Goal: Task Accomplishment & Management: Use online tool/utility

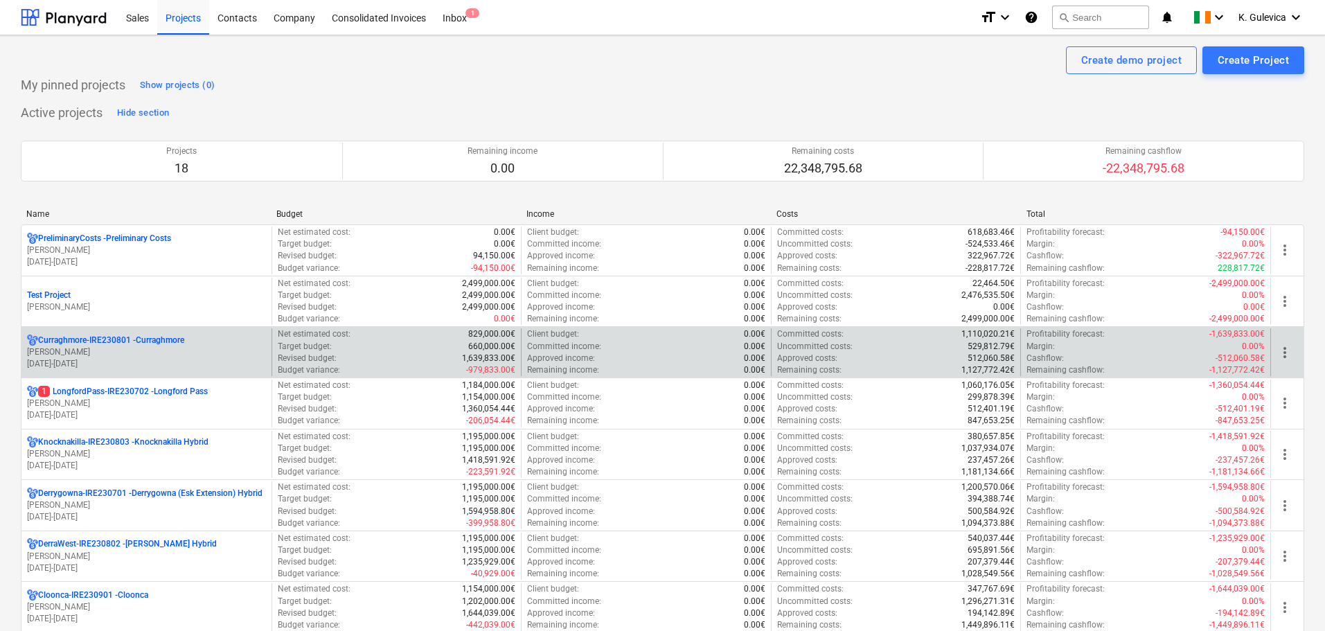
click at [127, 358] on p "[DATE] - [DATE]" at bounding box center [146, 364] width 239 height 12
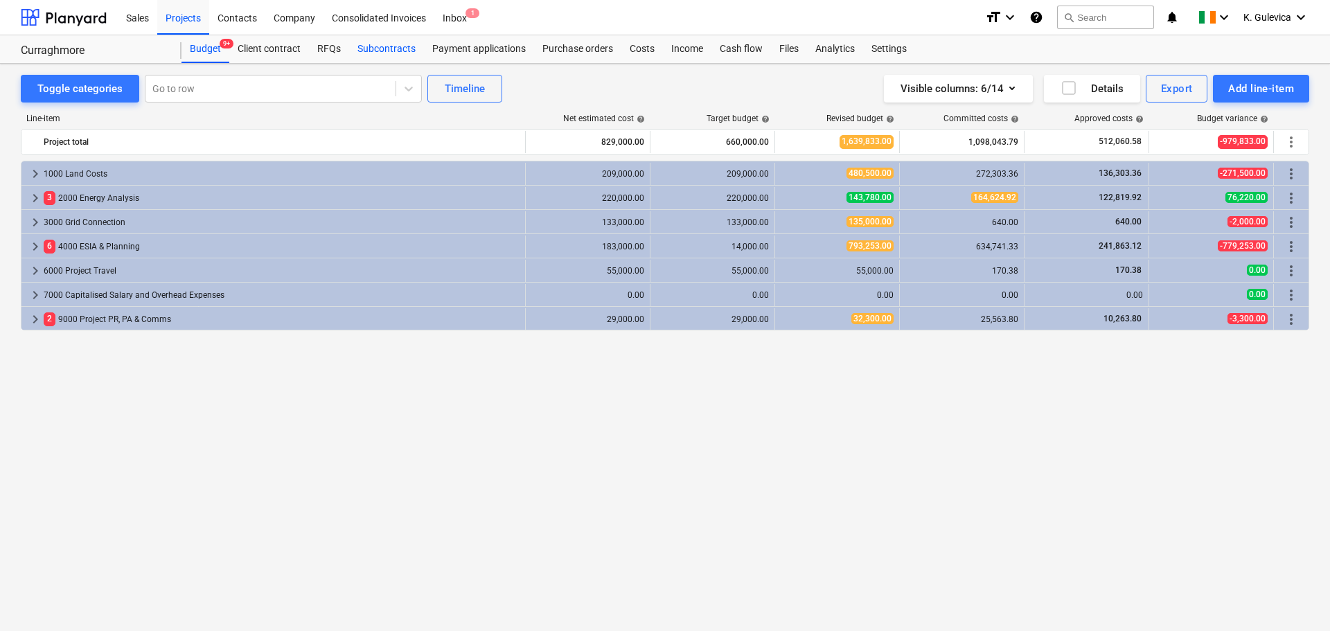
click at [396, 51] on div "Subcontracts" at bounding box center [386, 49] width 75 height 28
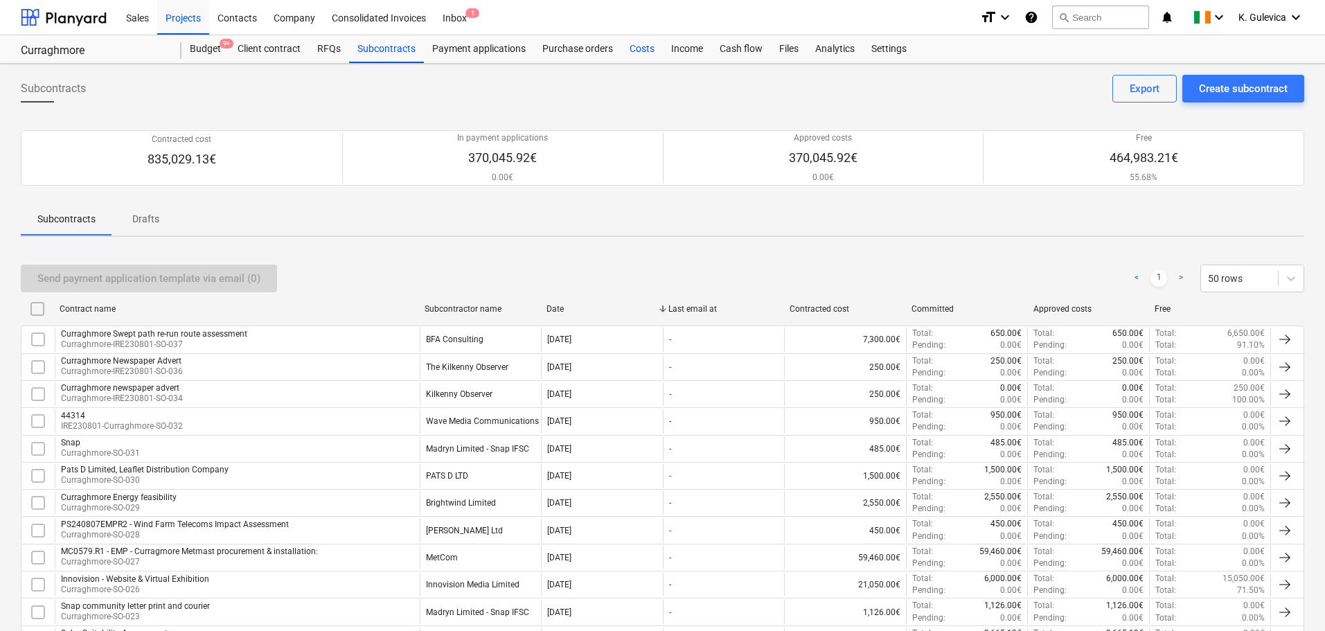
click at [643, 44] on div "Costs" at bounding box center [642, 49] width 42 height 28
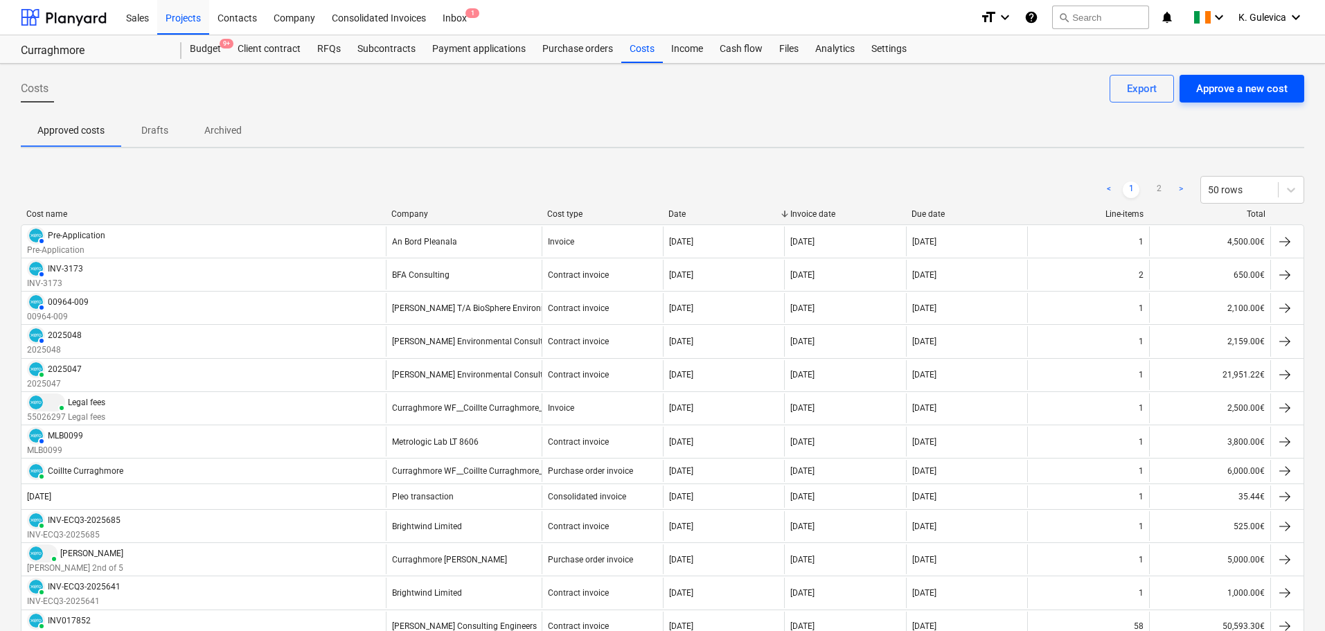
click at [1257, 80] on div "Approve a new cost" at bounding box center [1241, 89] width 91 height 18
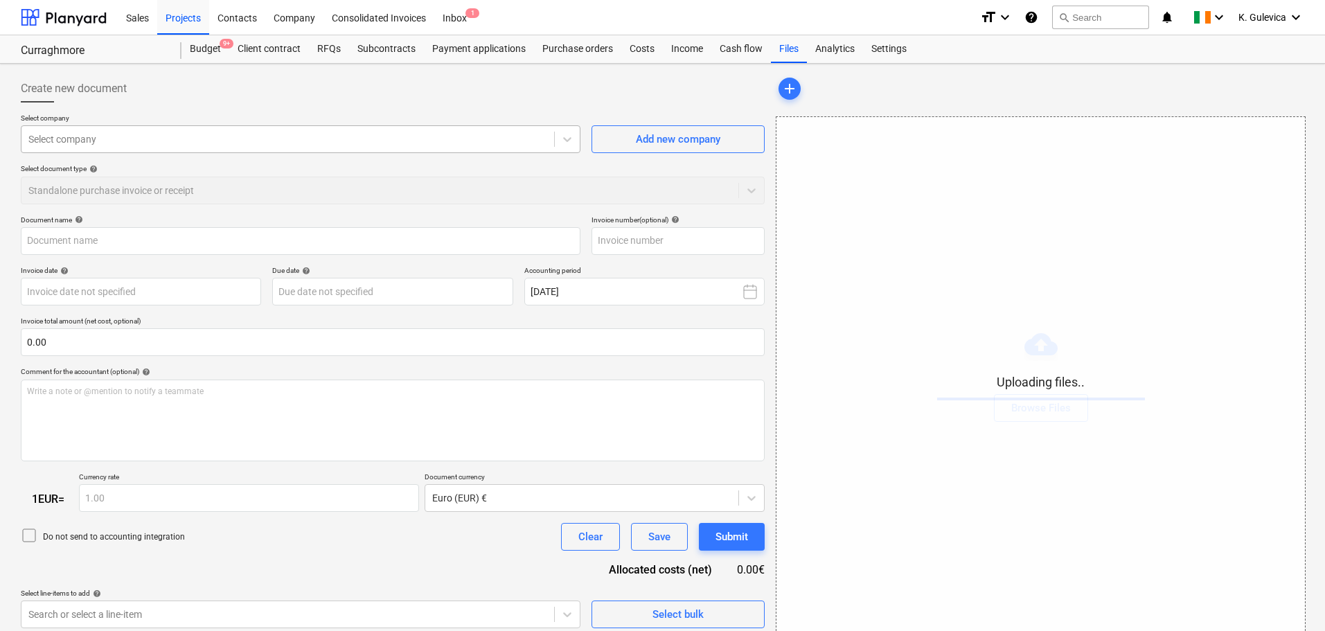
click at [321, 135] on div at bounding box center [287, 139] width 519 height 14
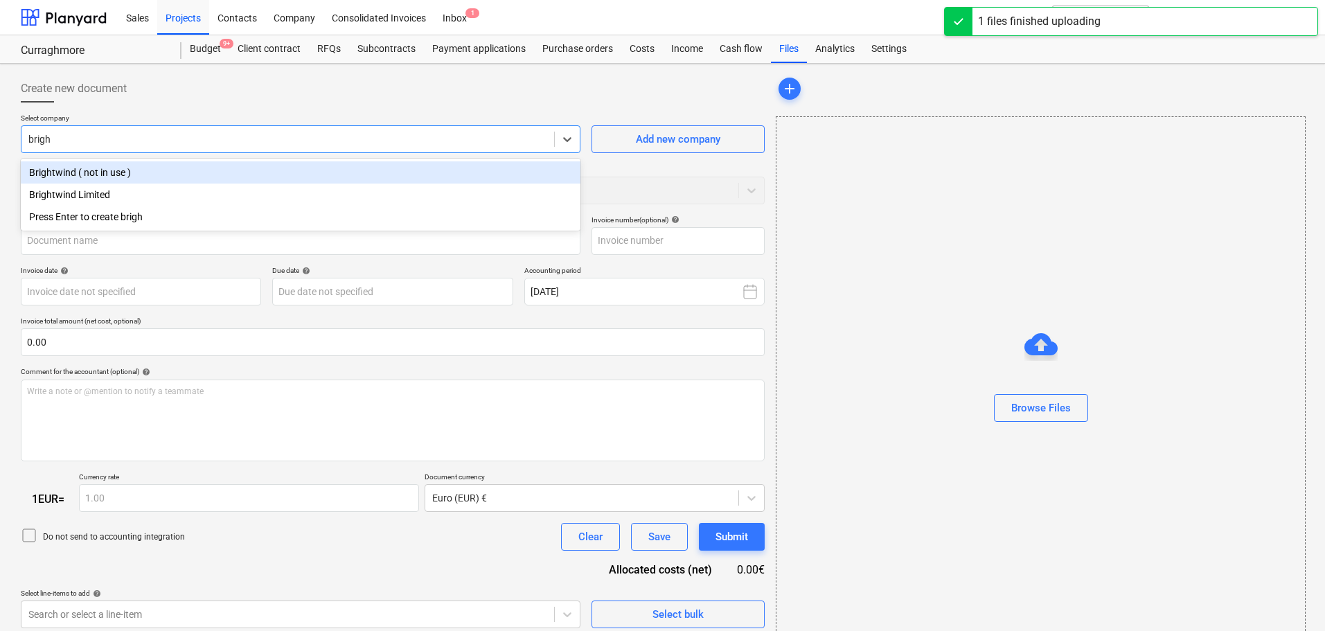
type input "bright"
type input "Invoice INV-ECQ3-2025695.pdf"
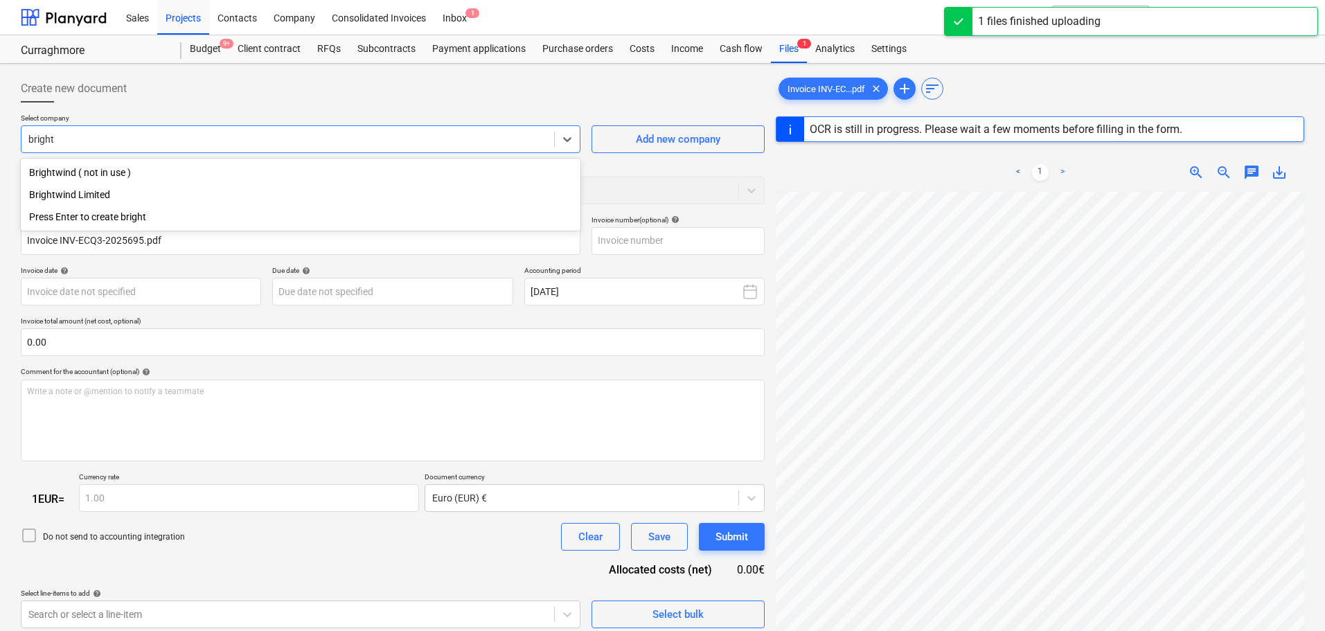
click at [77, 191] on div "Brightwind Limited" at bounding box center [301, 195] width 560 height 22
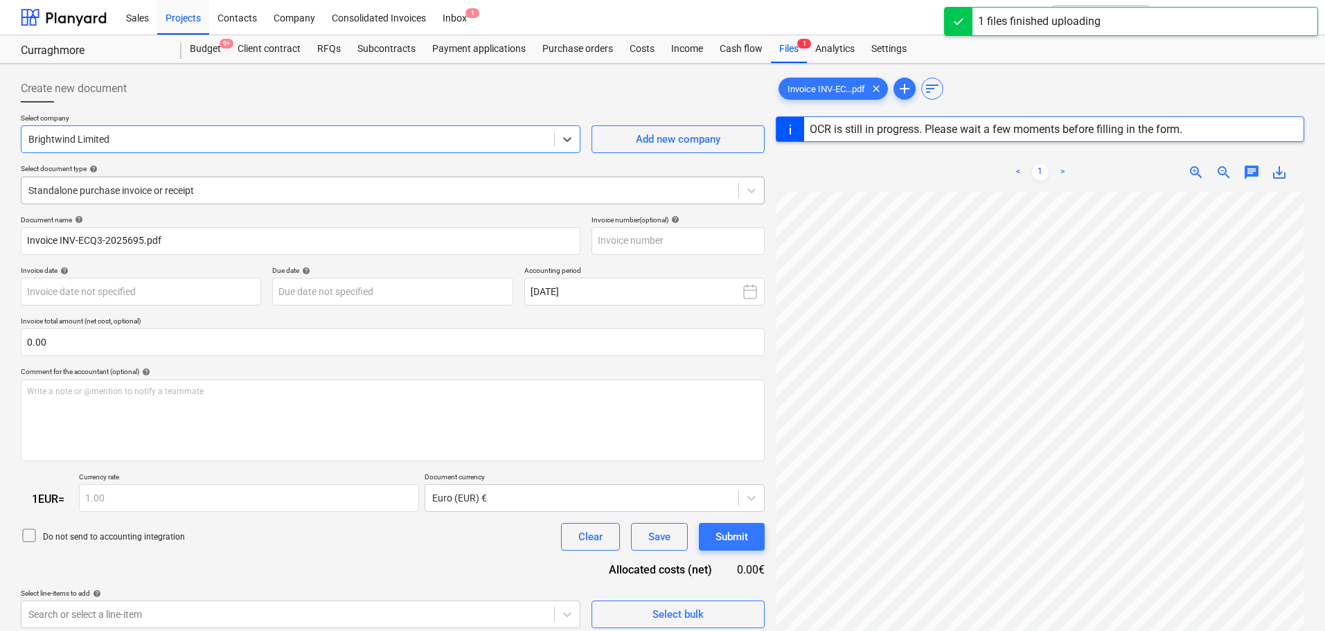
click at [190, 189] on div at bounding box center [379, 191] width 703 height 14
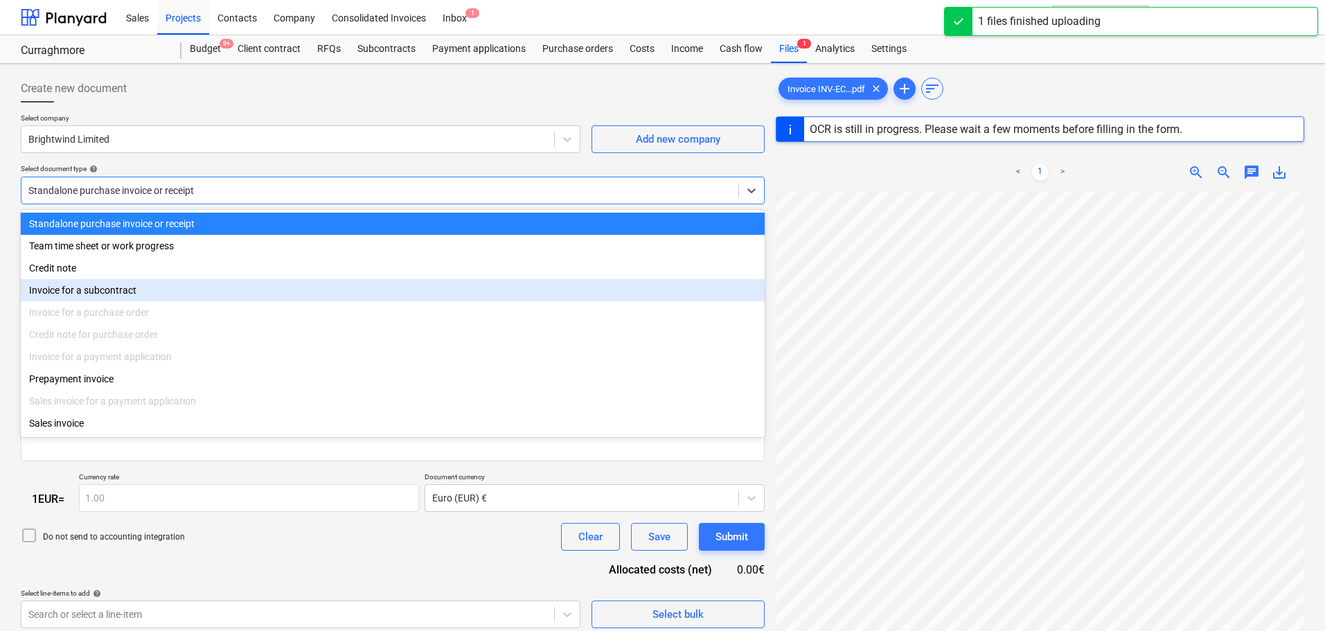
click at [139, 297] on div "Invoice for a subcontract" at bounding box center [393, 290] width 744 height 22
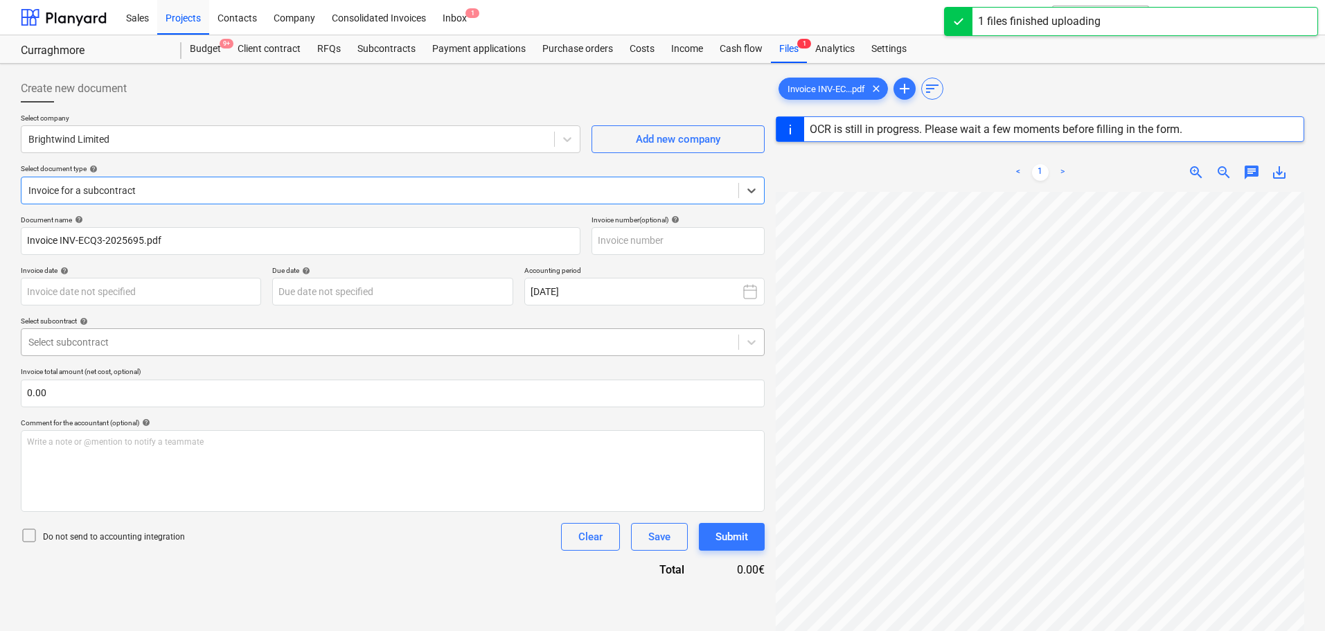
click at [168, 349] on div at bounding box center [379, 342] width 703 height 14
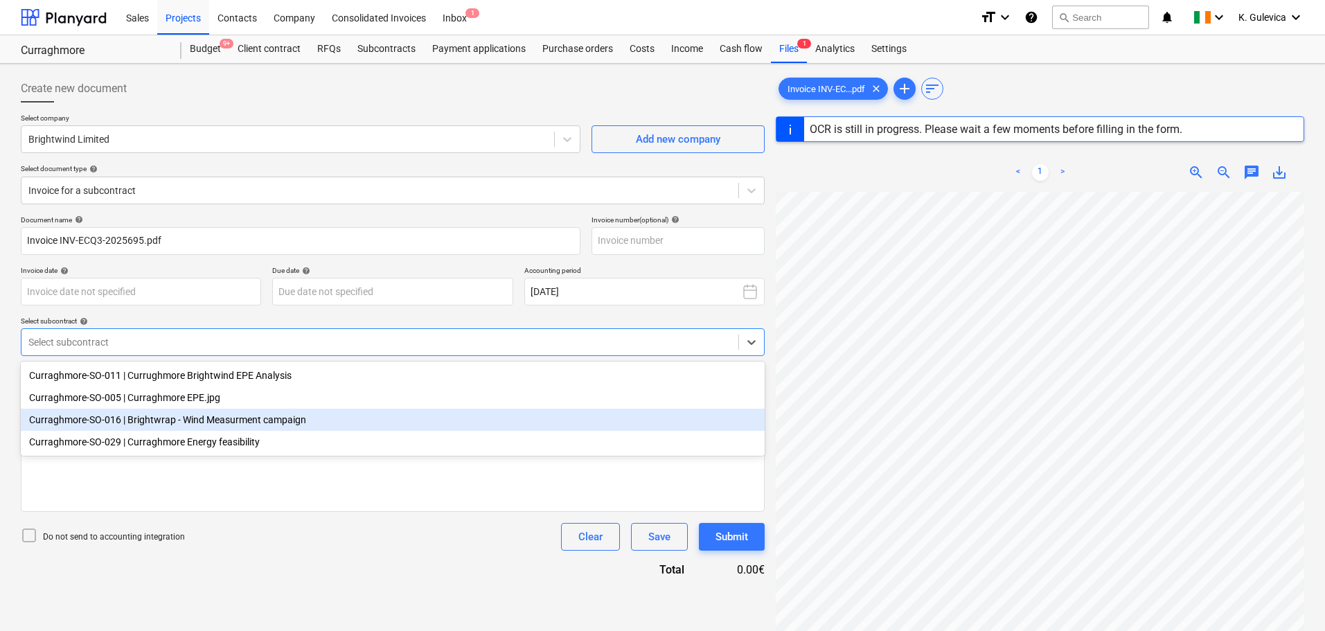
click at [138, 421] on div "Curraghmore-SO-016 | Brightwrap - Wind Measurment campaign" at bounding box center [393, 420] width 744 height 22
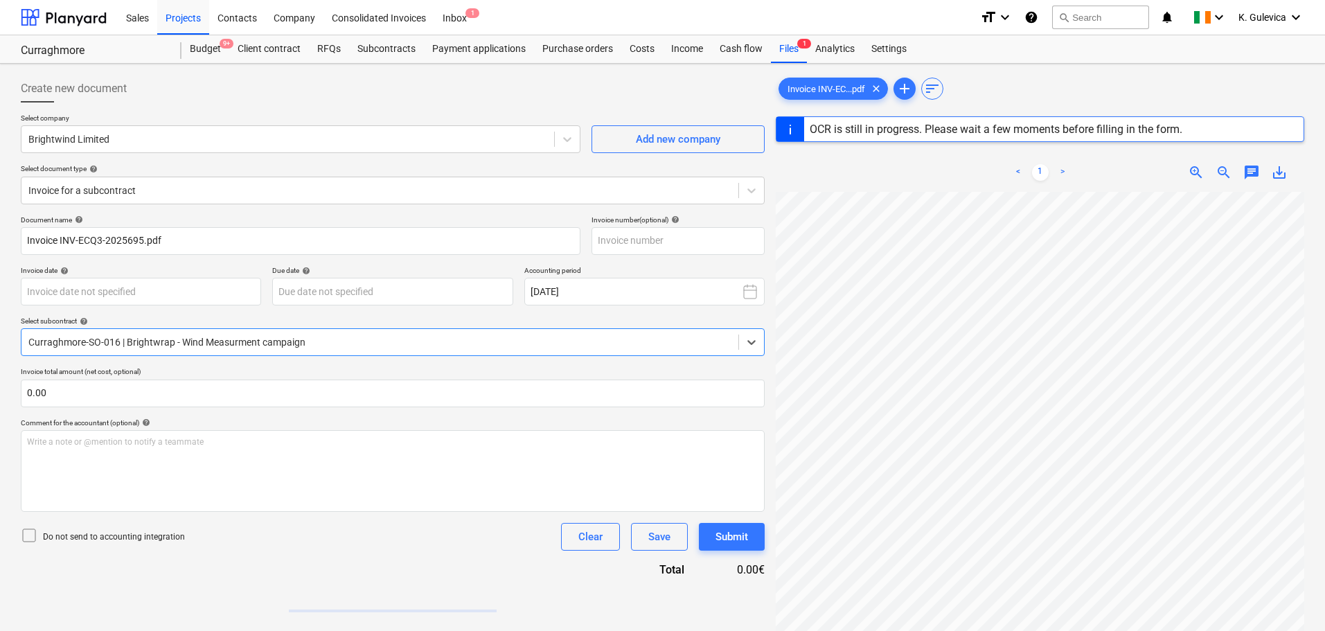
type input "INV-ECQ3-2025695"
type input "[DATE]"
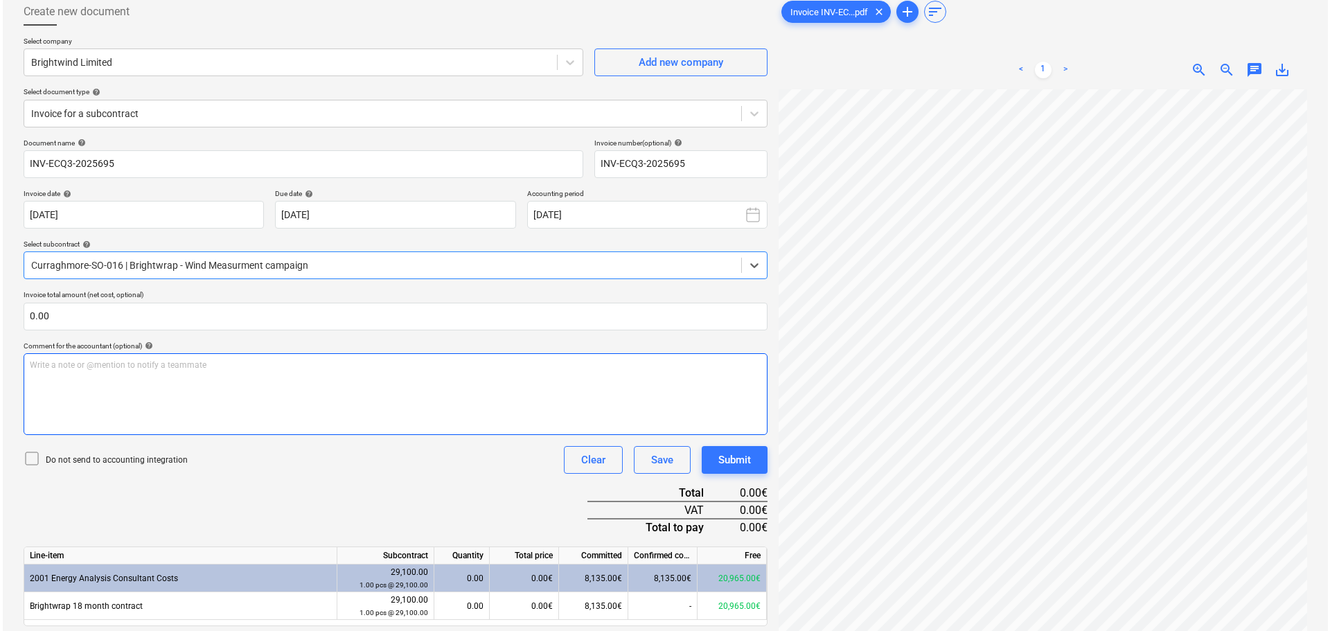
scroll to position [139, 0]
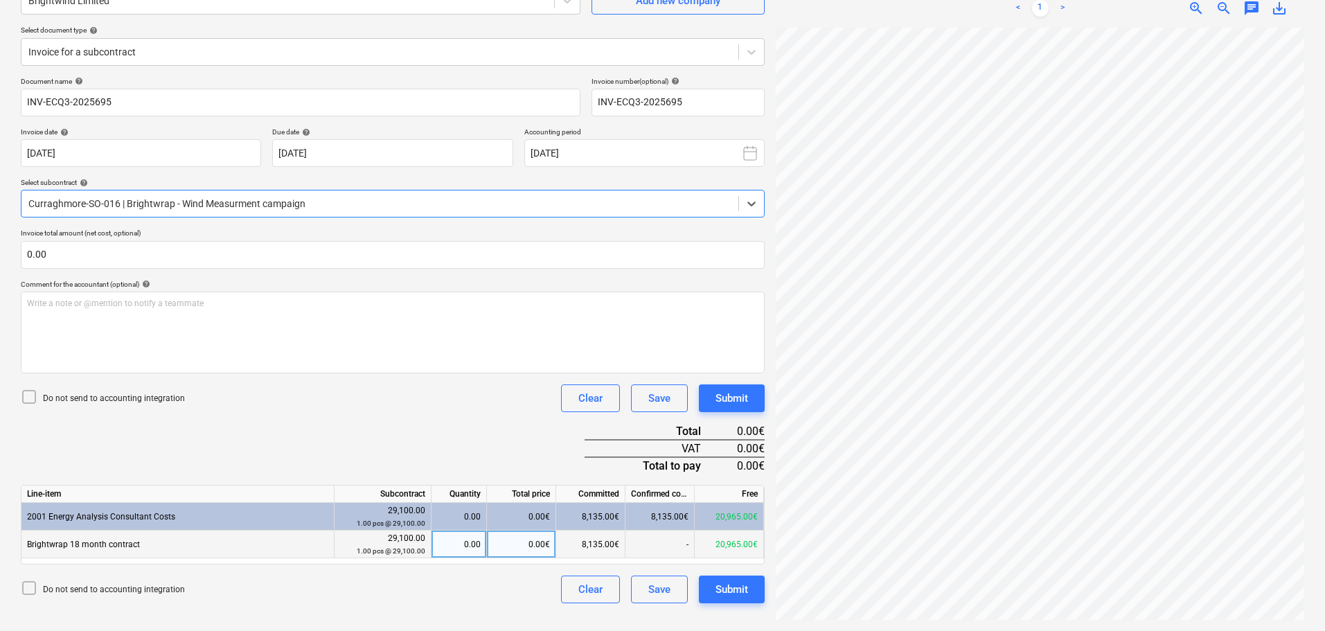
click at [531, 542] on div "0.00€" at bounding box center [521, 545] width 69 height 28
type input "1525"
click at [750, 592] on button "Submit" at bounding box center [732, 590] width 66 height 28
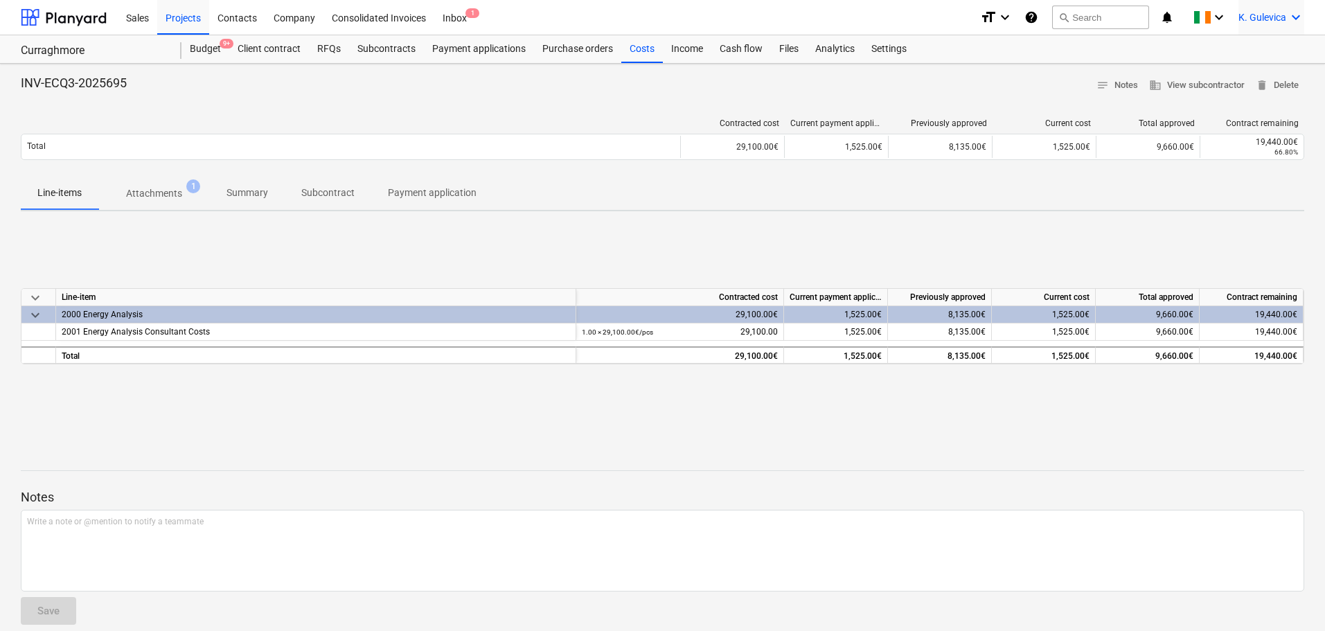
click at [1270, 10] on div "K. Gulevica keyboard_arrow_down" at bounding box center [1272, 17] width 66 height 35
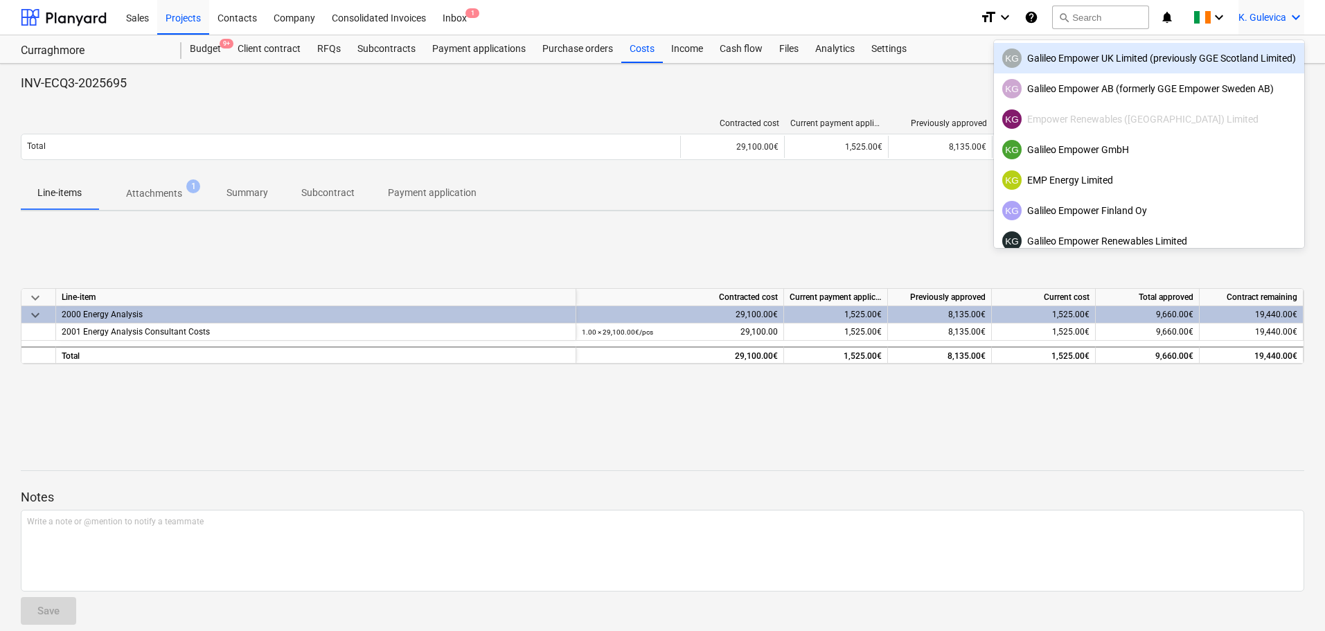
click at [1053, 51] on div "KG Galileo Empower UK Limited (previously GGE Scotland Limited)" at bounding box center [1149, 57] width 294 height 19
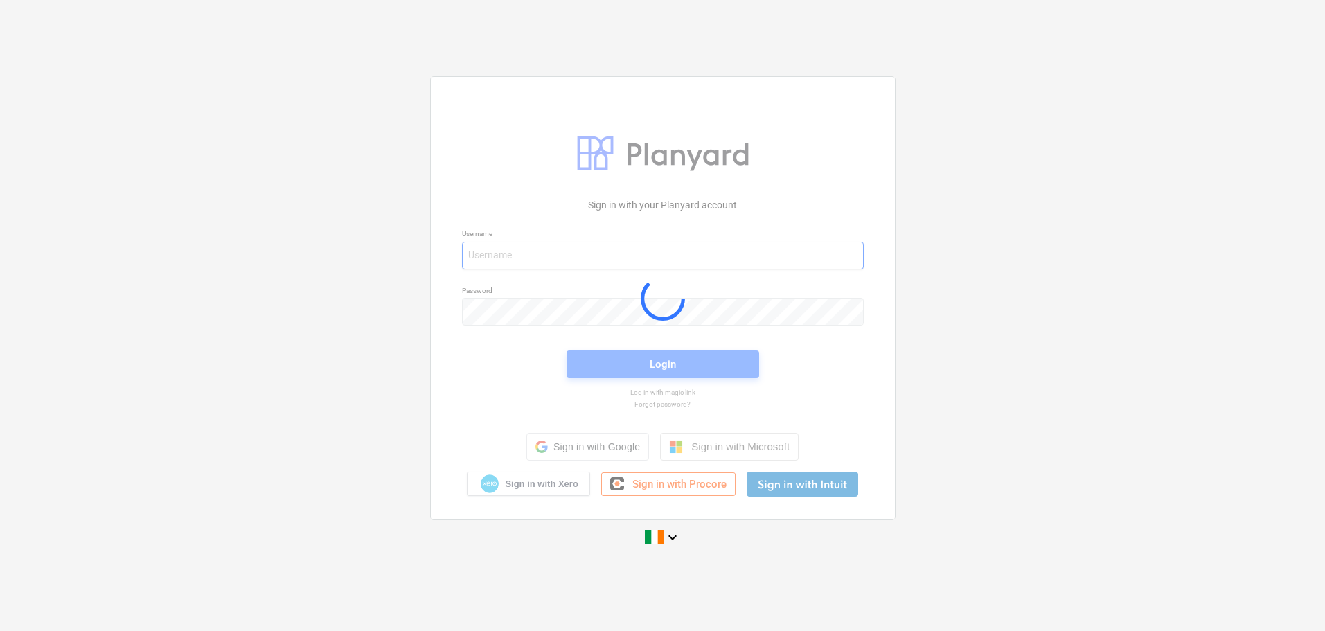
type input "[EMAIL_ADDRESS][DOMAIN_NAME]"
